Goal: Information Seeking & Learning: Understand process/instructions

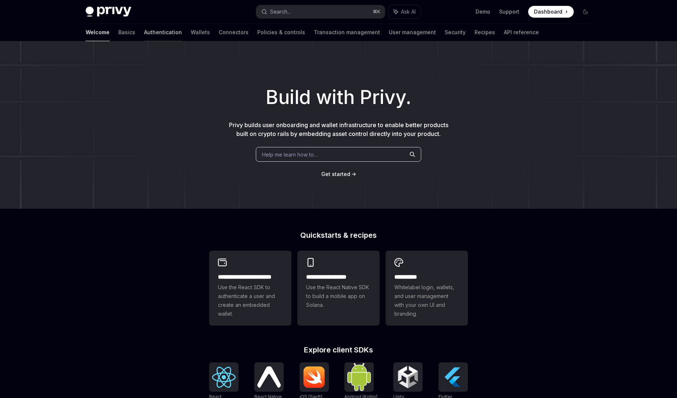
click at [144, 31] on link "Authentication" at bounding box center [163, 33] width 38 height 18
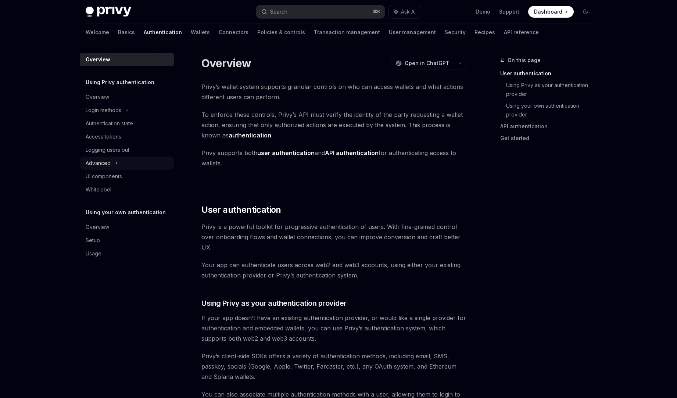
click at [131, 159] on div "Advanced" at bounding box center [127, 163] width 94 height 13
click at [122, 175] on div "MFA" at bounding box center [127, 176] width 94 height 13
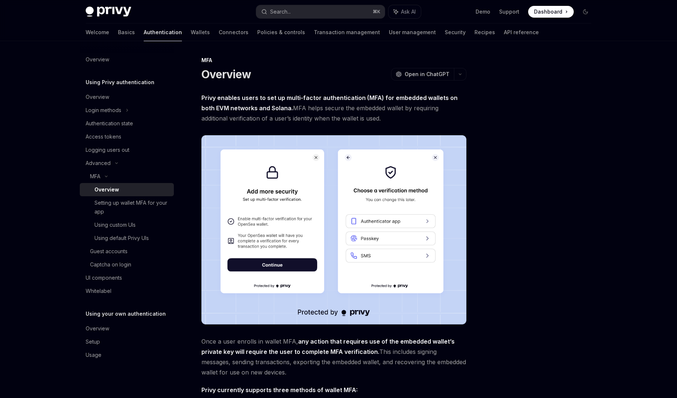
click at [526, 209] on div at bounding box center [542, 227] width 112 height 342
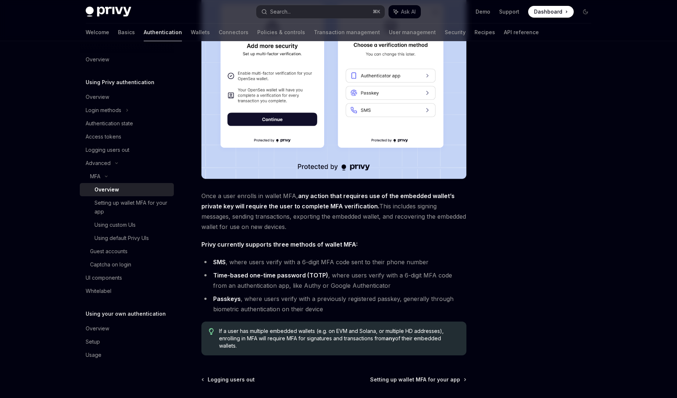
scroll to position [196, 0]
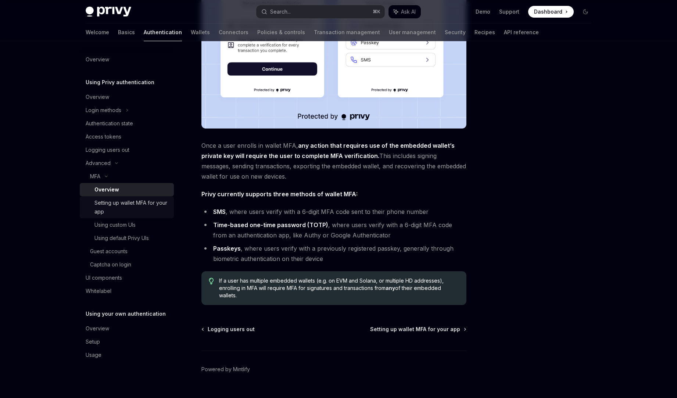
click at [141, 205] on div "Setting up wallet MFA for your app" at bounding box center [131, 208] width 75 height 18
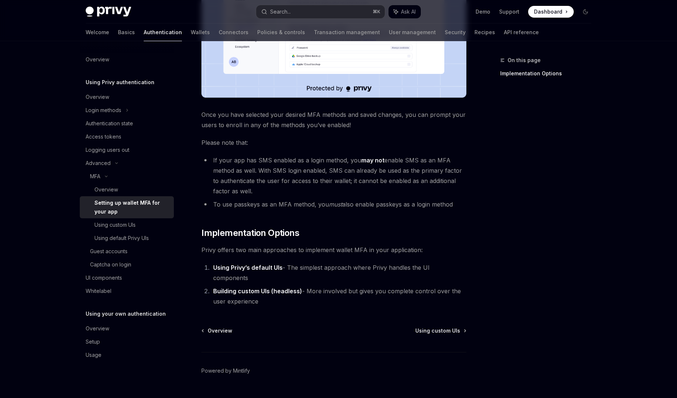
scroll to position [252, 0]
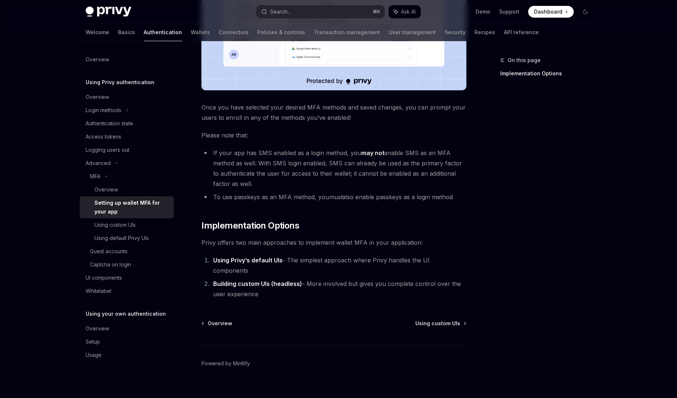
click at [267, 260] on strong "Using Privy’s default UIs" at bounding box center [247, 260] width 69 height 7
click at [131, 240] on div "Using default Privy UIs" at bounding box center [121, 238] width 54 height 9
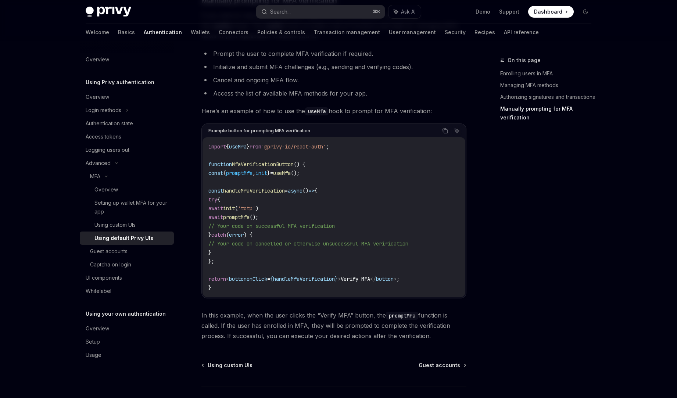
scroll to position [1377, 0]
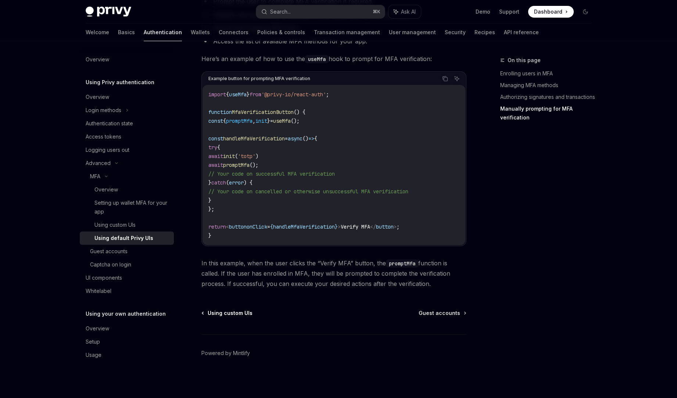
click at [243, 314] on span "Using custom UIs" at bounding box center [230, 313] width 45 height 7
type textarea "*"
